Goal: Task Accomplishment & Management: Manage account settings

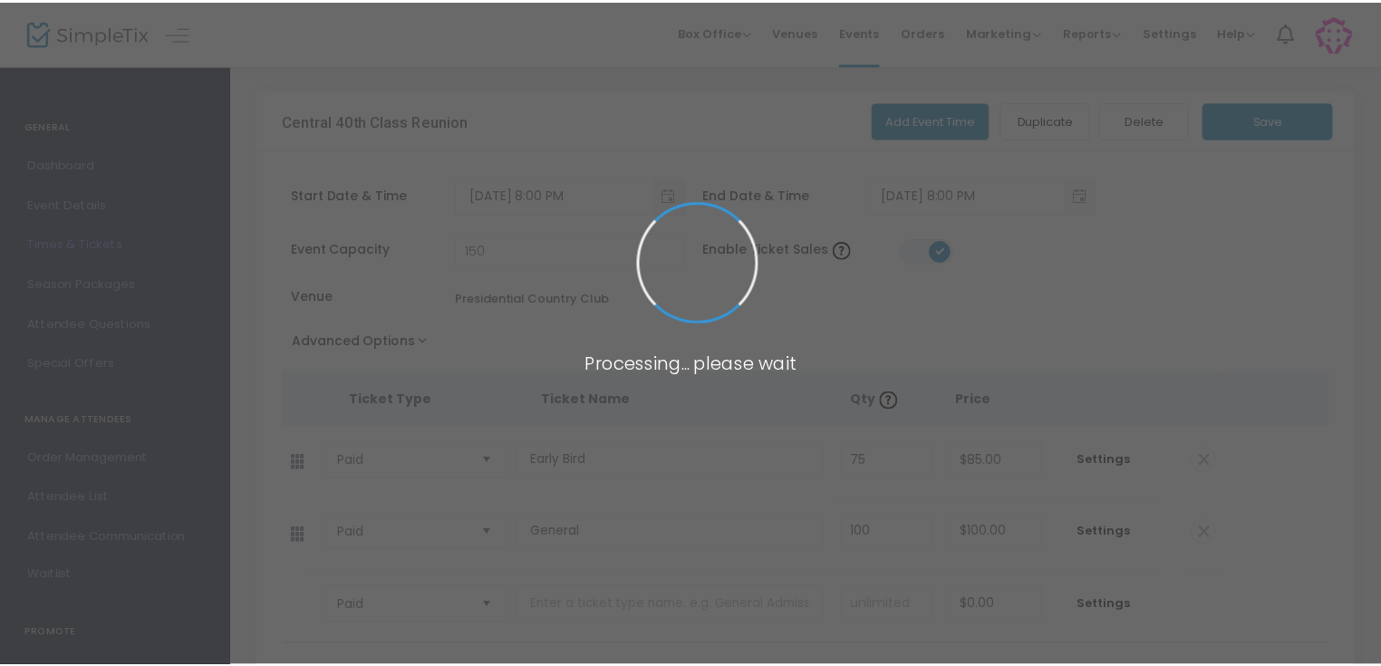
scroll to position [56, 0]
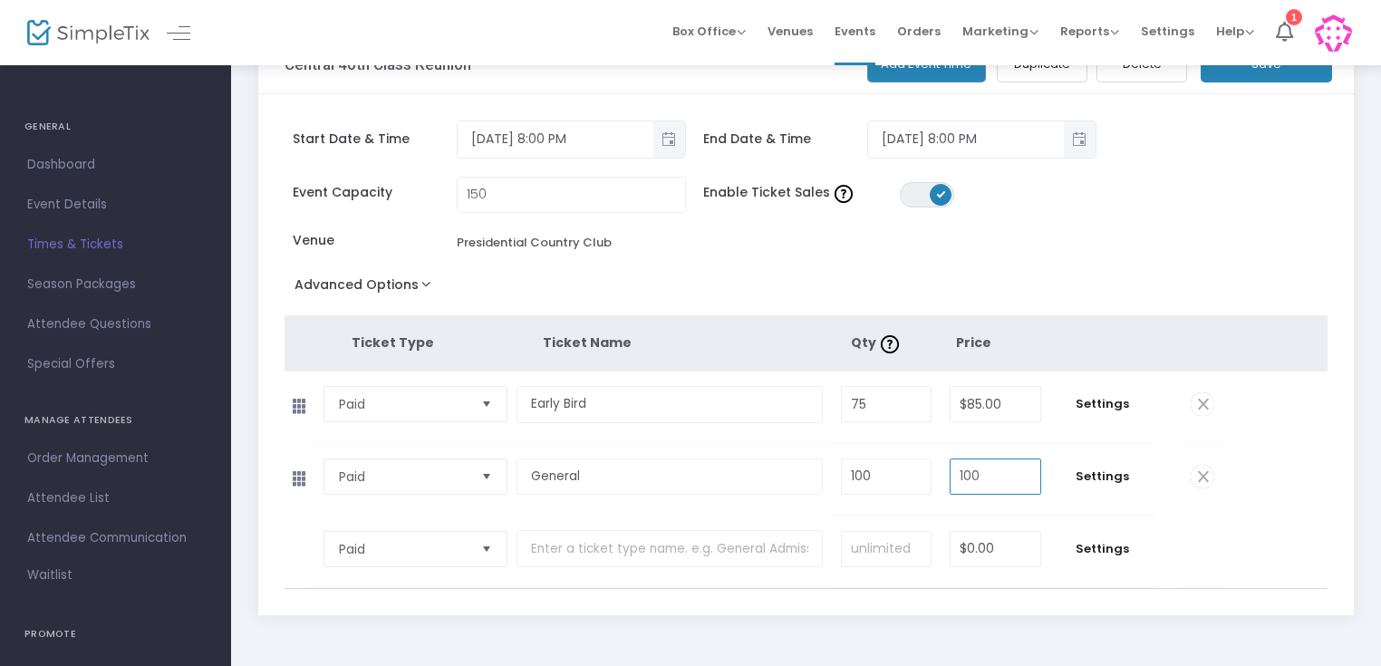
click at [1003, 475] on input "100" at bounding box center [996, 476] width 90 height 34
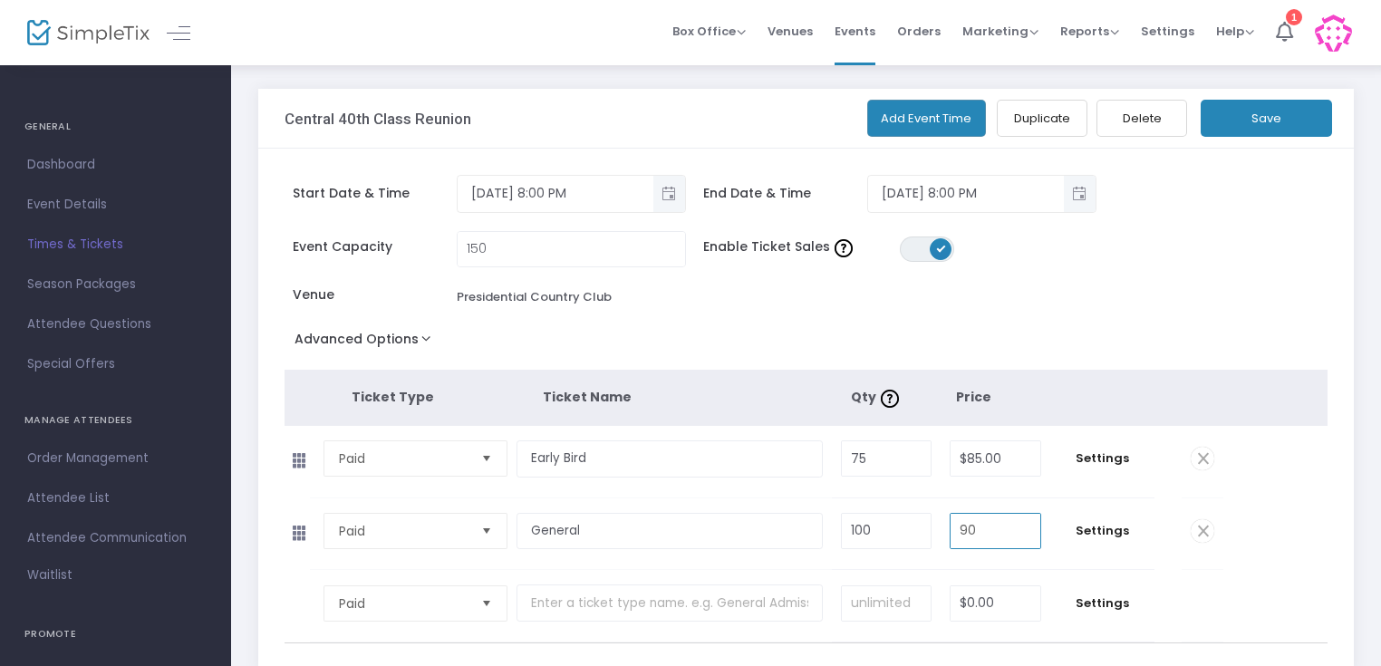
scroll to position [0, 0]
type input "$90.00"
click at [1292, 120] on button "Save" at bounding box center [1266, 120] width 131 height 37
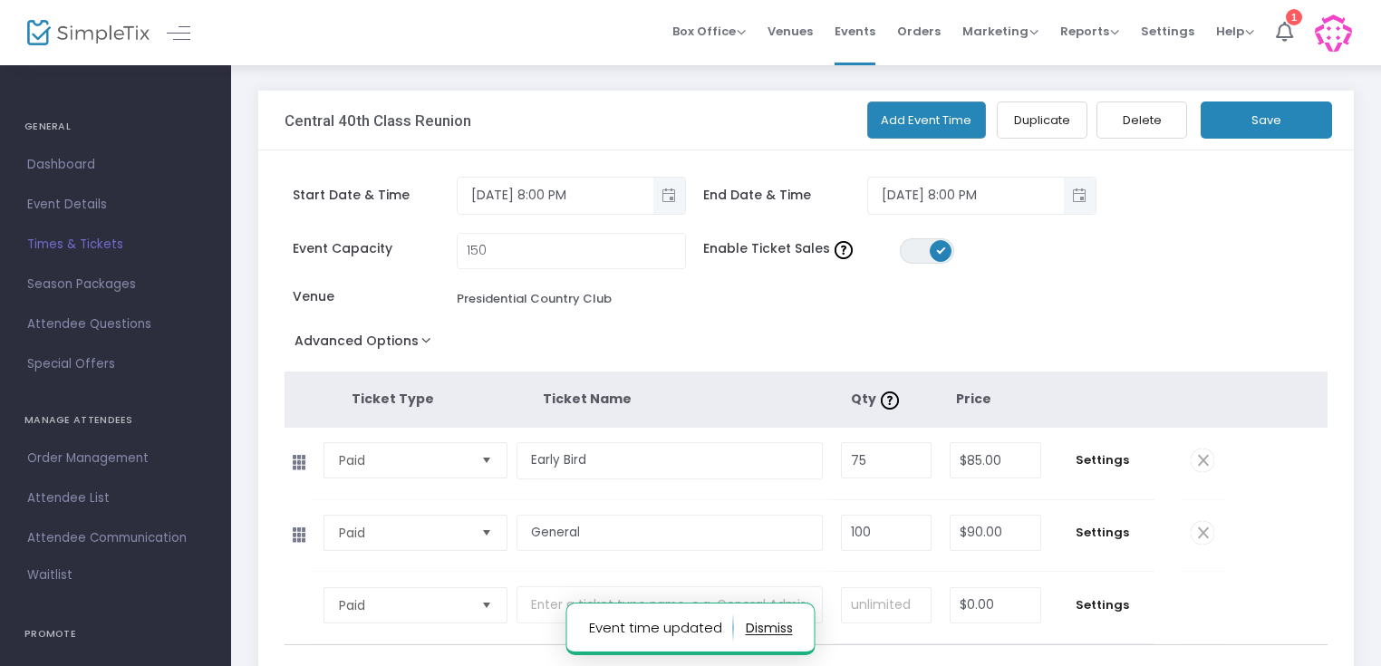
click at [773, 623] on button "button" at bounding box center [769, 628] width 47 height 29
click at [1286, 126] on button "Save" at bounding box center [1266, 120] width 131 height 37
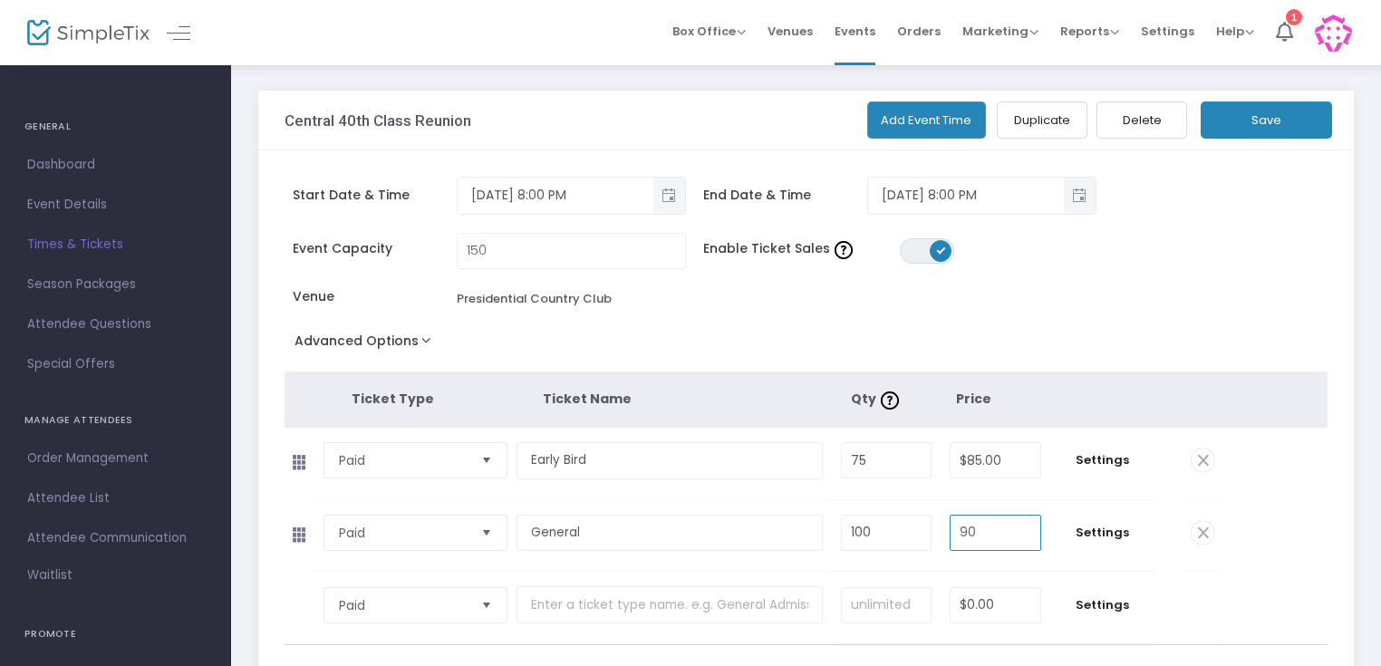
click at [1009, 534] on input "90" at bounding box center [996, 533] width 90 height 34
type input "$85.00"
click at [1194, 465] on span at bounding box center [1203, 461] width 24 height 24
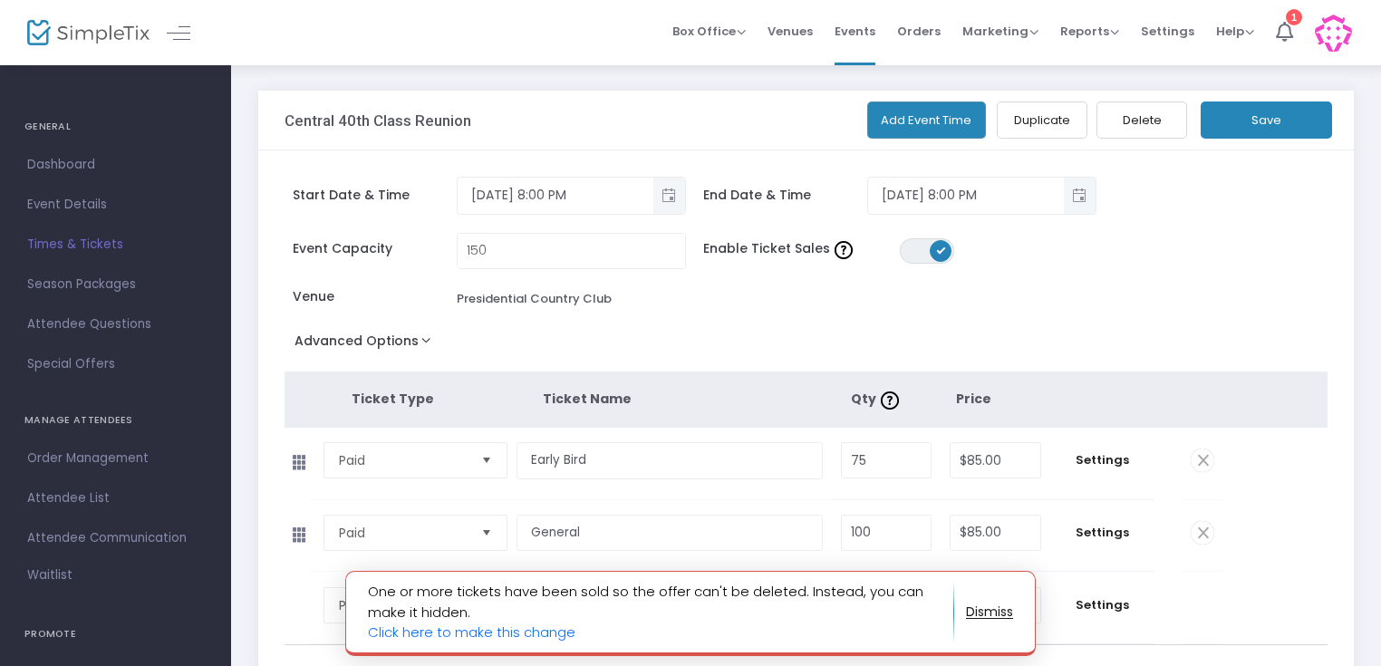
click at [1000, 618] on button "button" at bounding box center [989, 611] width 47 height 29
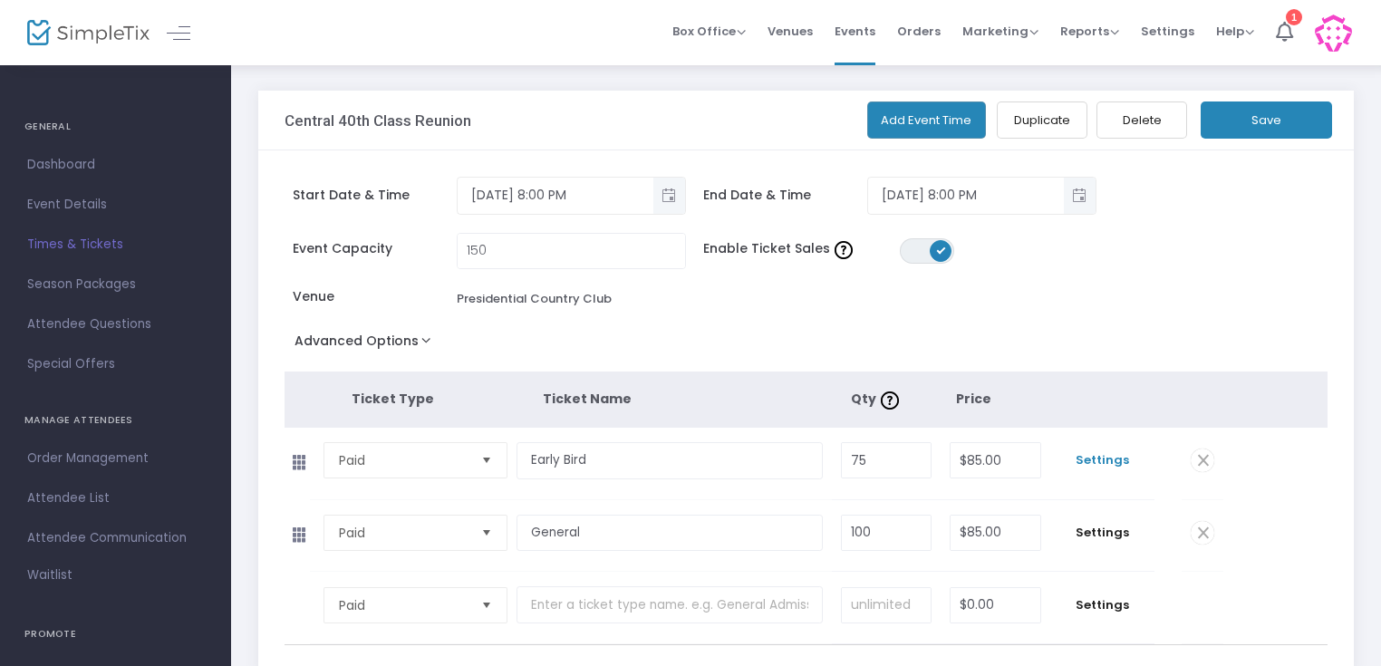
click at [1111, 460] on span "Settings" at bounding box center [1102, 460] width 86 height 18
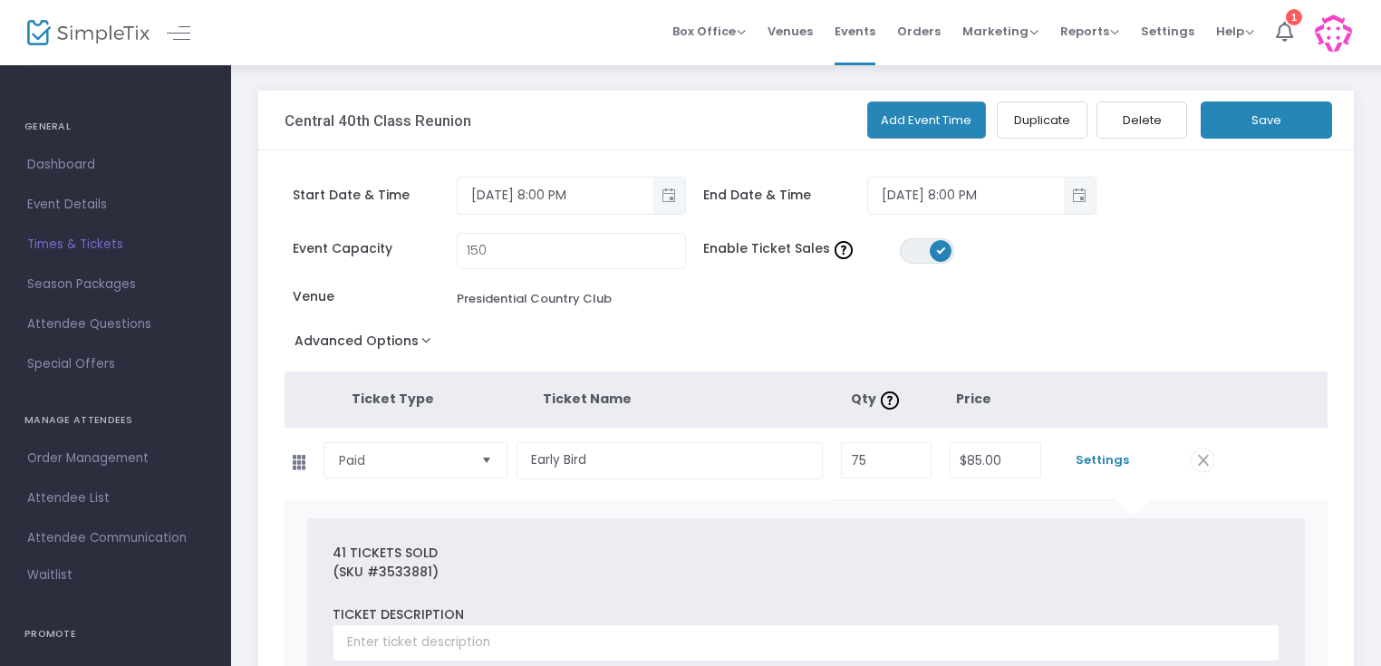
click at [1111, 460] on span "Settings" at bounding box center [1102, 460] width 86 height 18
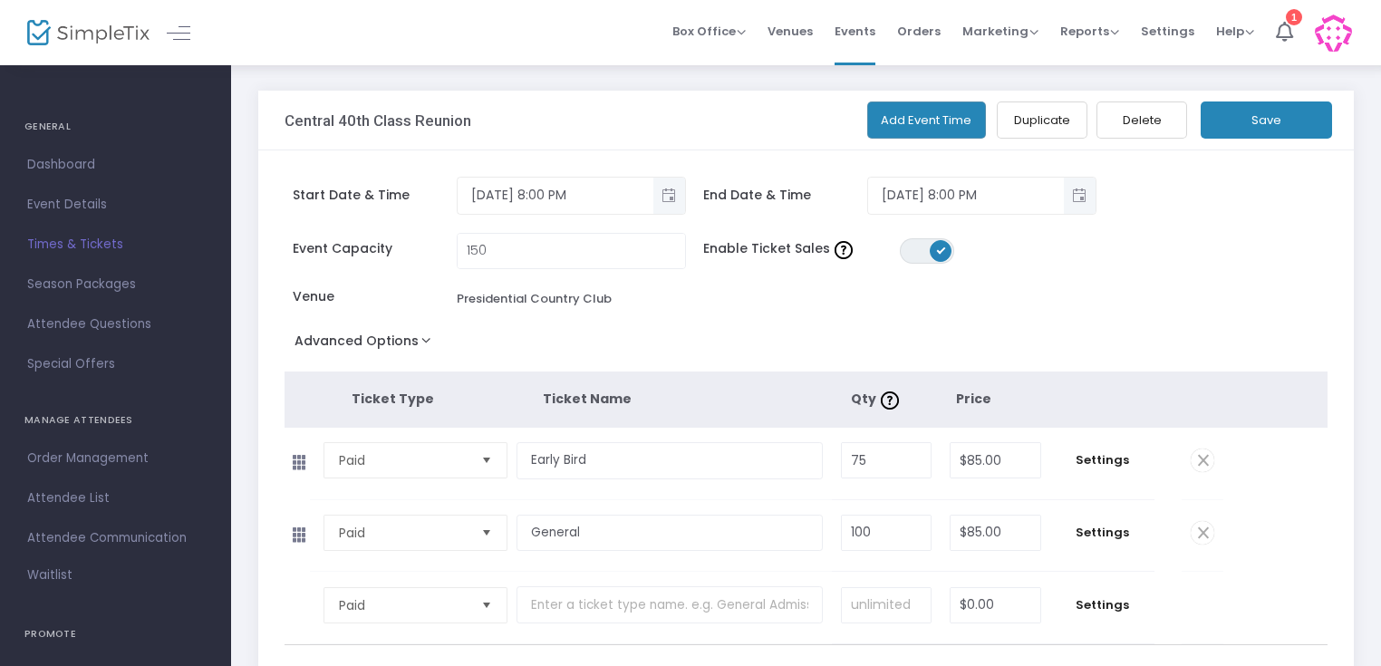
scroll to position [150, 0]
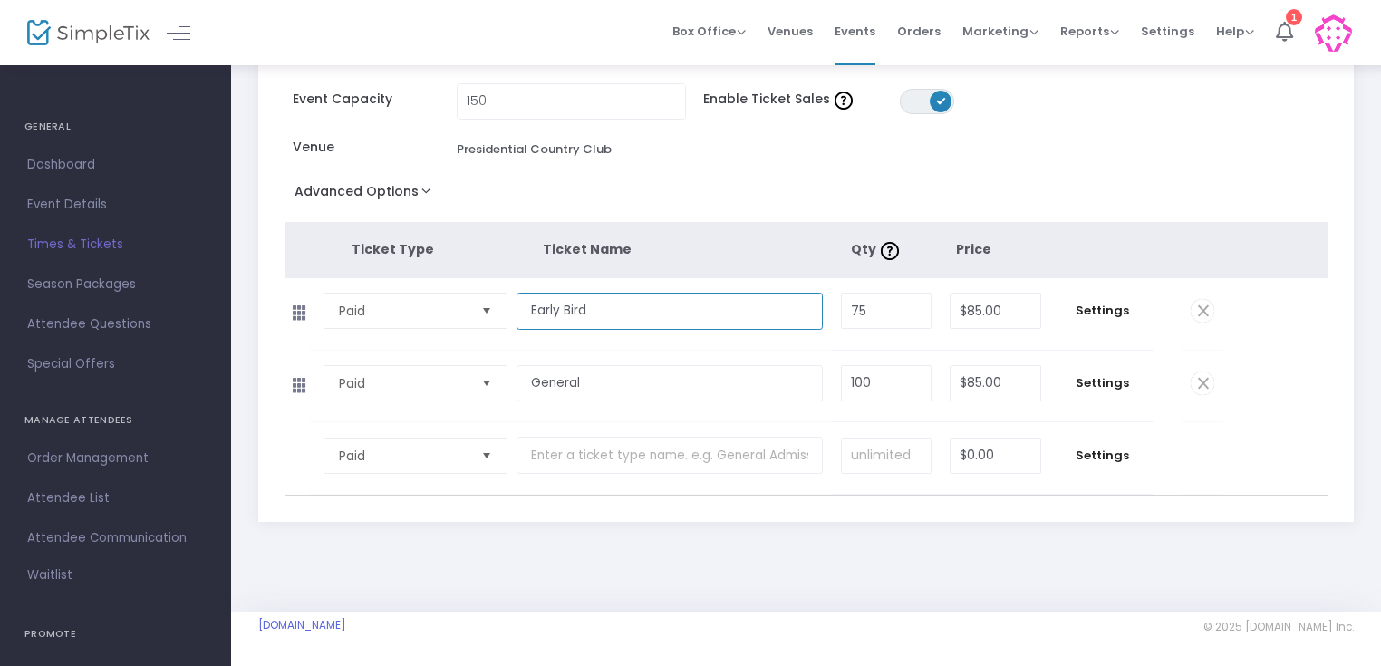
click at [619, 306] on input "Early Bird" at bounding box center [669, 311] width 305 height 37
drag, startPoint x: 1384, startPoint y: 150, endPoint x: 1348, endPoint y: 104, distance: 58.0
click at [1348, 104] on div "Start Date & Time [DATE] 8:00 PM End Date & Time [DATE] 8:00 PM Event Capacity …" at bounding box center [806, 261] width 1096 height 521
click at [906, 529] on div "Central 40th Class Reunion Add Event Time Duplicate Delete Save Start Date & Ti…" at bounding box center [806, 244] width 1114 height 607
click at [1104, 308] on span "Settings" at bounding box center [1102, 311] width 86 height 18
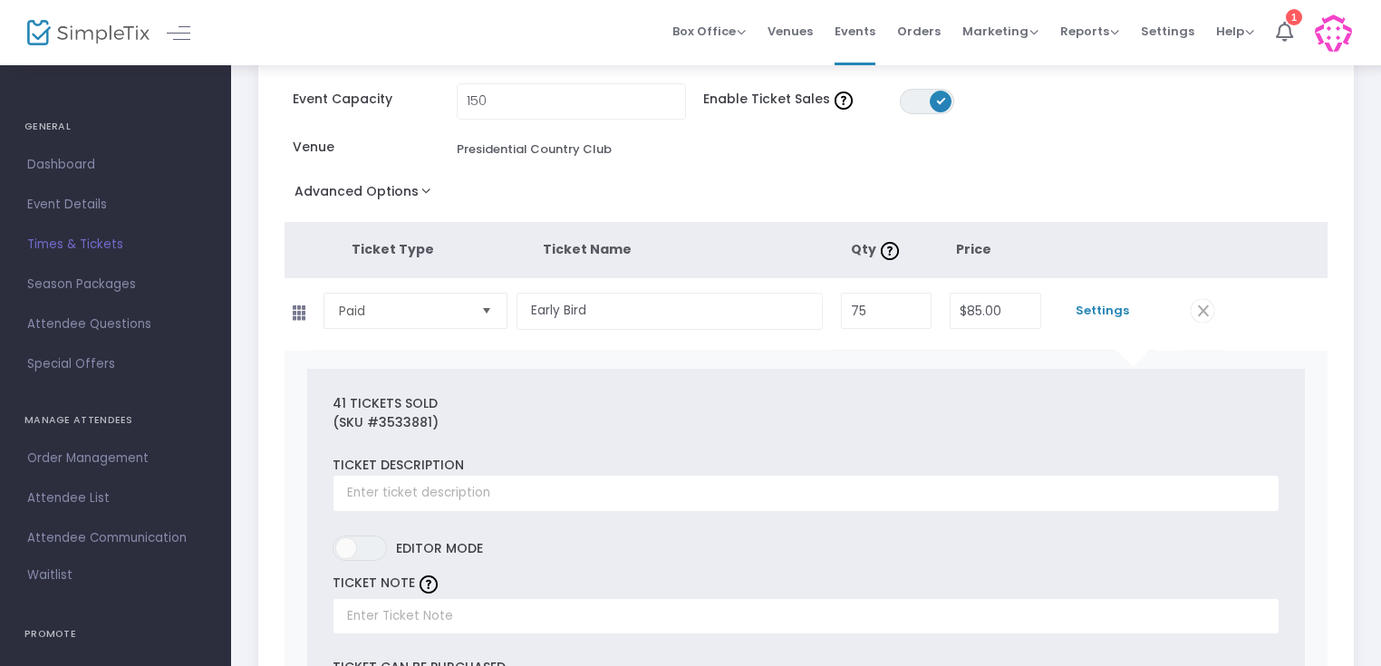
click at [1100, 308] on span "Settings" at bounding box center [1102, 311] width 86 height 18
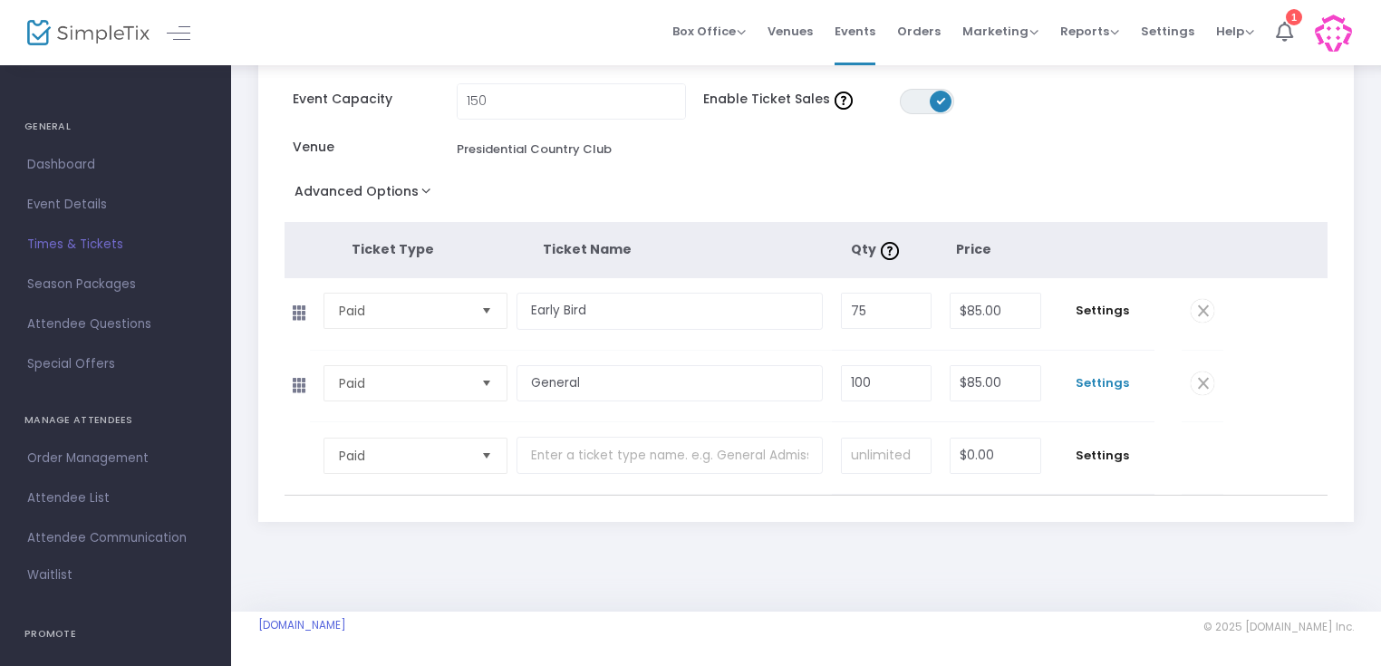
click at [1101, 387] on span "Settings" at bounding box center [1102, 383] width 86 height 18
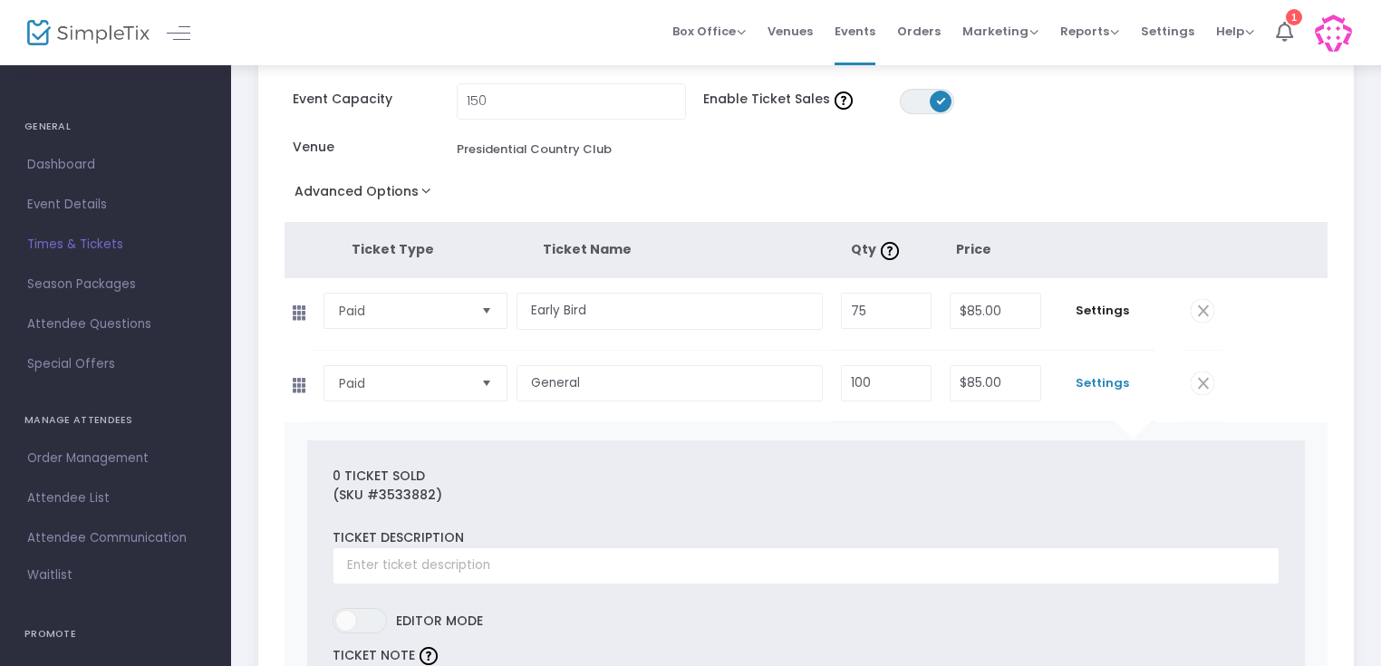
scroll to position [732, 0]
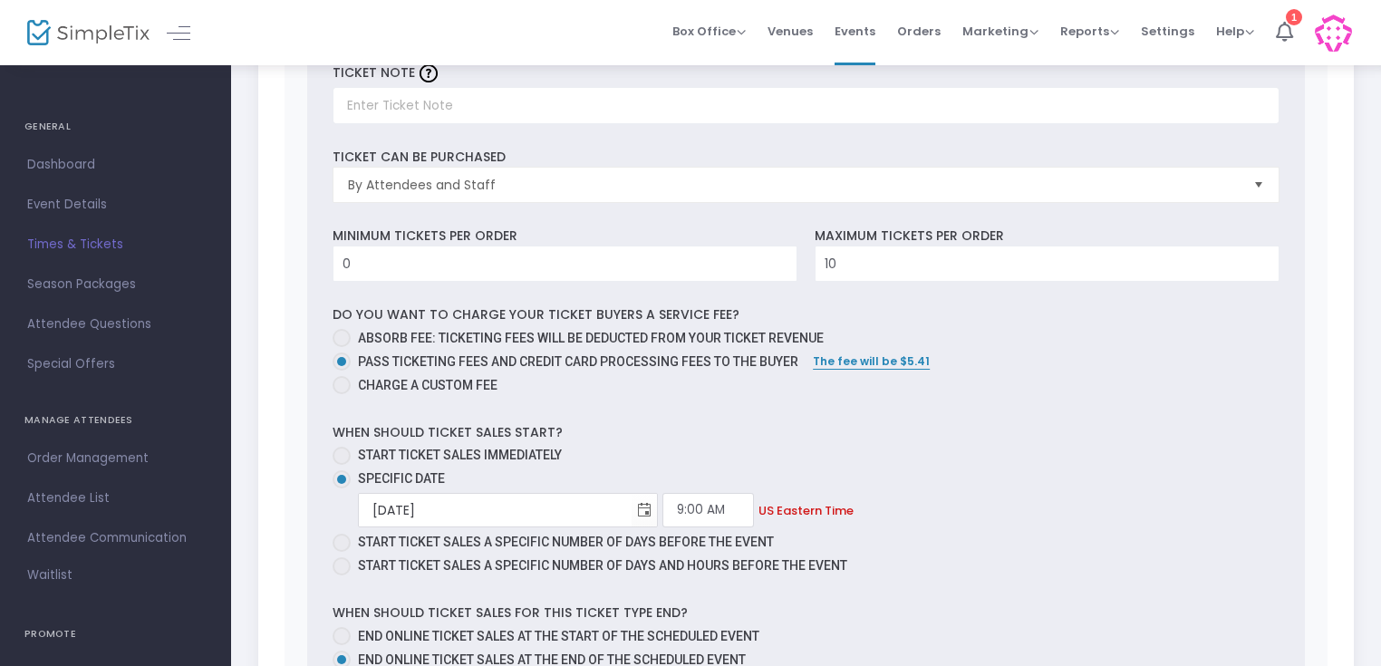
click at [346, 456] on span at bounding box center [342, 456] width 18 height 18
click at [342, 465] on input "Start ticket sales immediately" at bounding box center [341, 465] width 1 height 1
radio input "true"
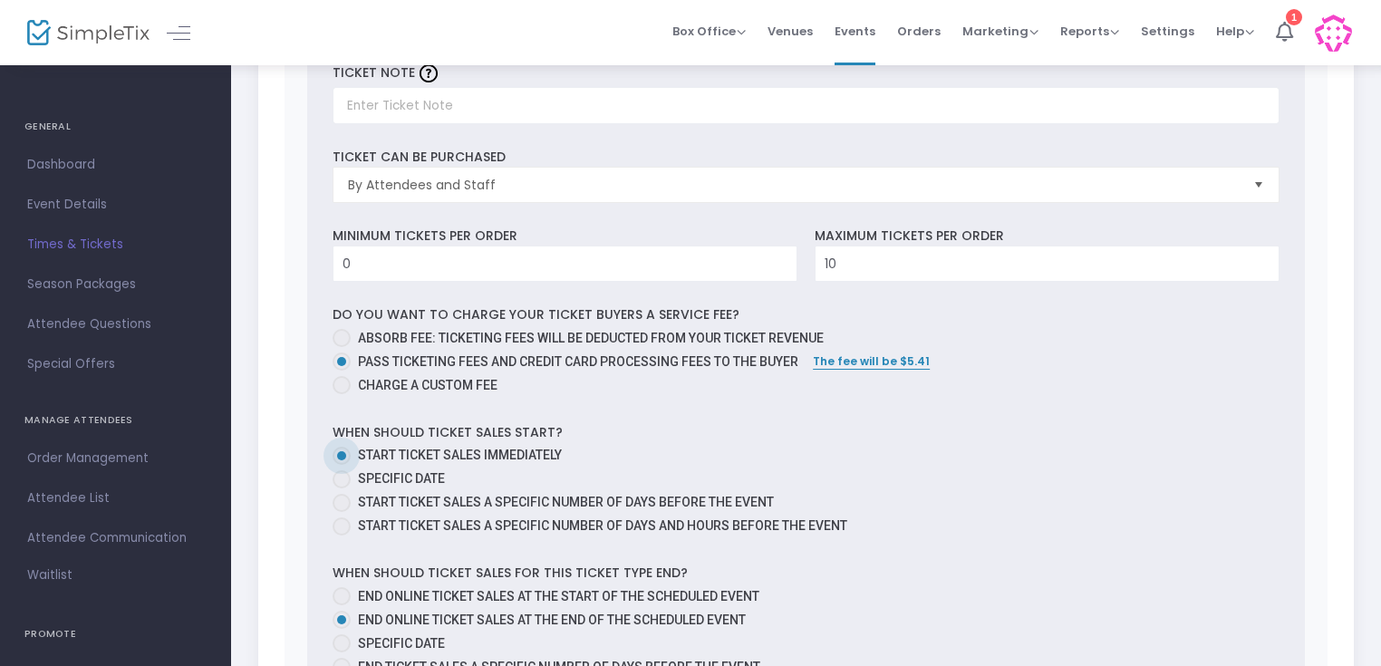
scroll to position [1275, 0]
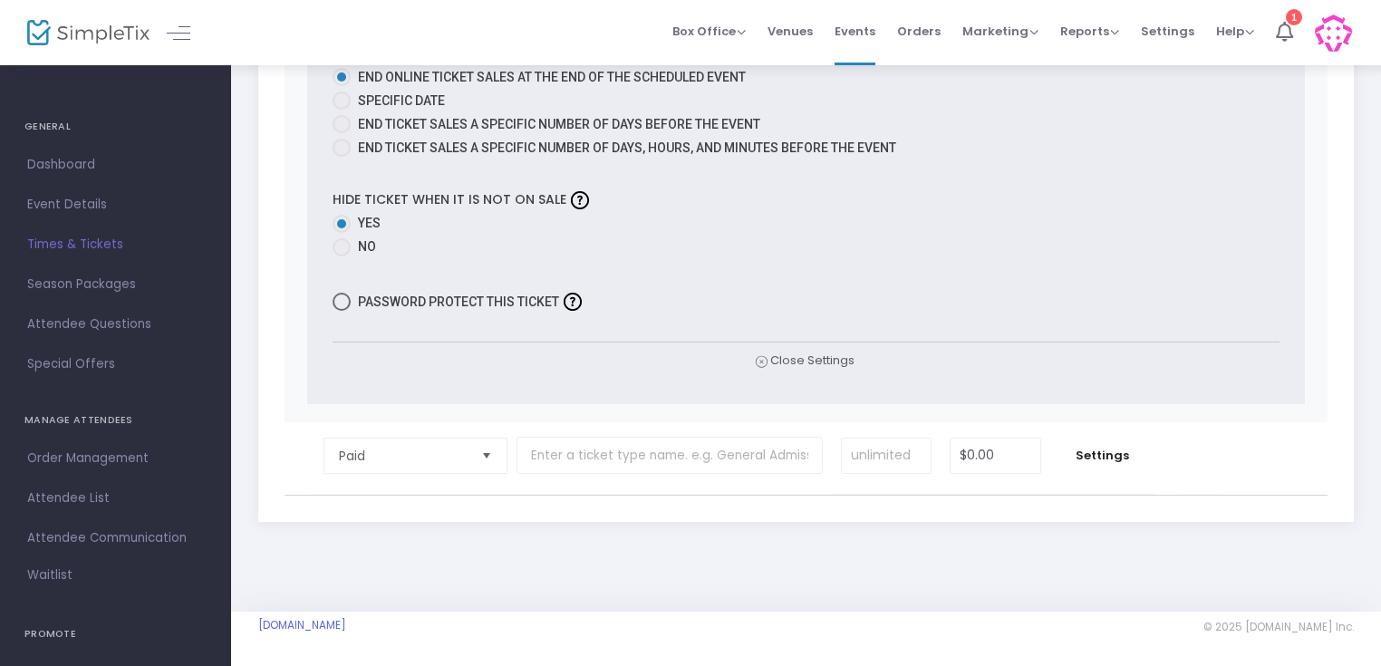
click at [344, 250] on span at bounding box center [342, 247] width 18 height 18
click at [342, 256] on input "No" at bounding box center [341, 256] width 1 height 1
radio input "true"
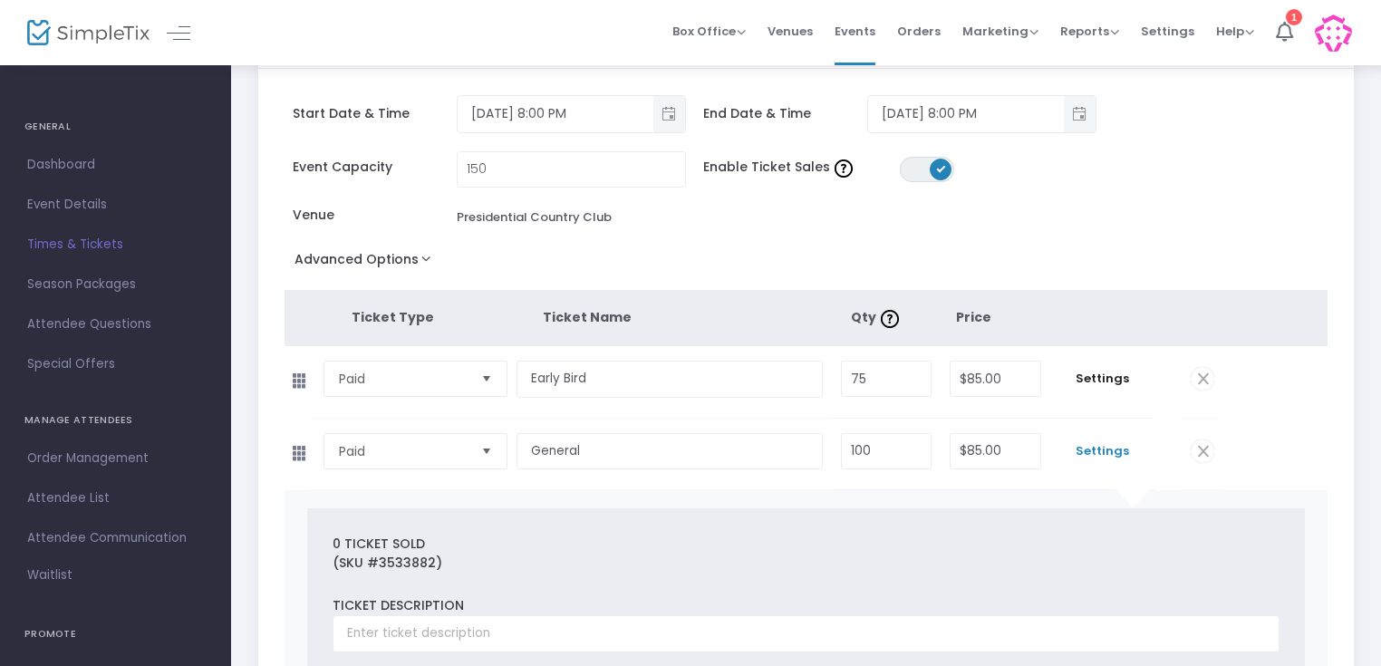
scroll to position [0, 0]
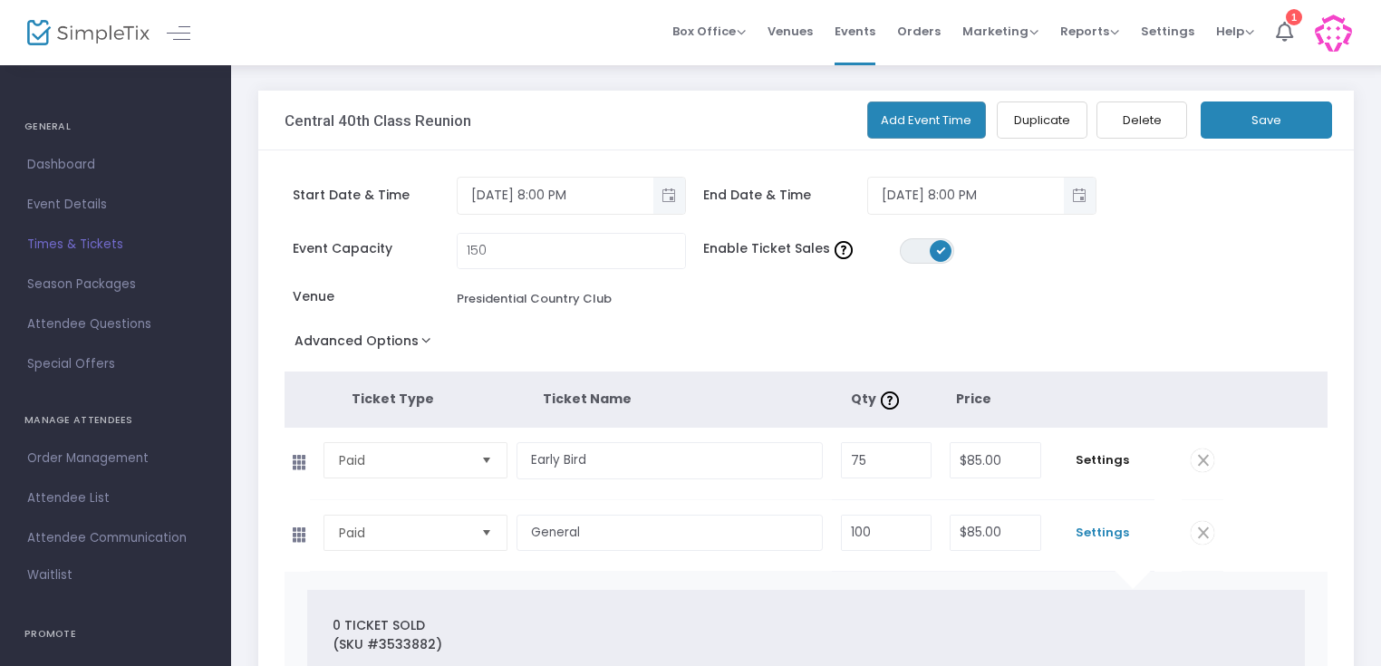
click at [1257, 139] on button "Save" at bounding box center [1266, 120] width 131 height 37
